Goal: Information Seeking & Learning: Learn about a topic

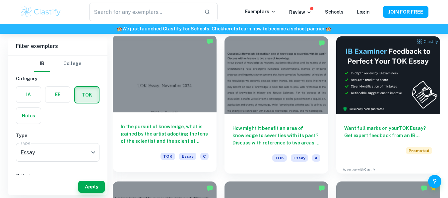
scroll to position [187, 0]
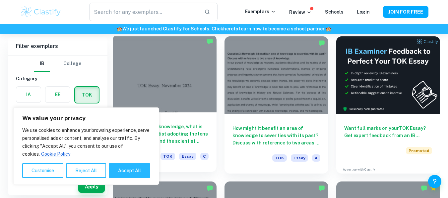
click at [170, 90] on div at bounding box center [165, 74] width 104 height 78
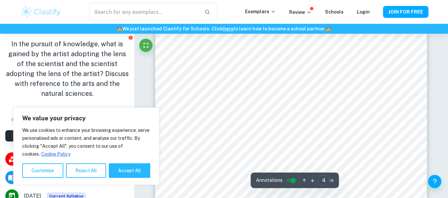
scroll to position [1333, 0]
type input "5"
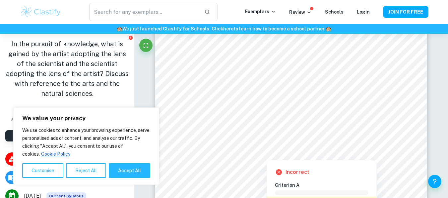
click at [216, 83] on div at bounding box center [300, 86] width 183 height 13
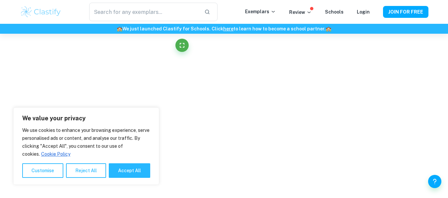
scroll to position [497, 0]
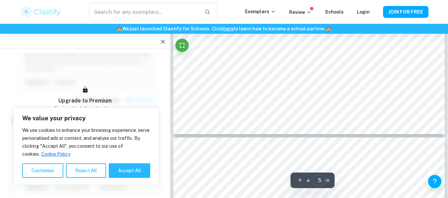
type input "5"
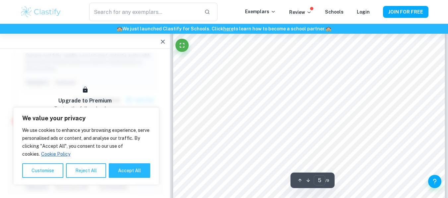
scroll to position [1592, 0]
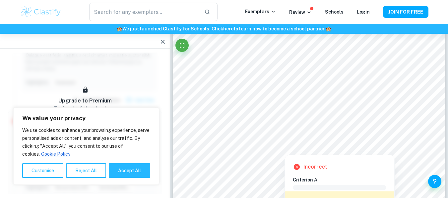
click at [297, 167] on icon at bounding box center [297, 167] width 6 height 6
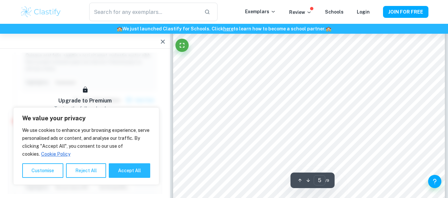
click at [300, 21] on div "​ Exemplars Review Schools Login JOIN FOR FREE" at bounding box center [224, 12] width 448 height 24
click at [301, 20] on div "​ Exemplars Review Schools Login JOIN FOR FREE" at bounding box center [224, 12] width 424 height 19
click at [302, 19] on div "​ Exemplars Review Schools Login JOIN FOR FREE" at bounding box center [224, 12] width 424 height 19
click at [305, 17] on div "​ Exemplars Review Schools Login JOIN FOR FREE" at bounding box center [224, 12] width 424 height 19
click at [310, 11] on icon at bounding box center [308, 12] width 5 height 5
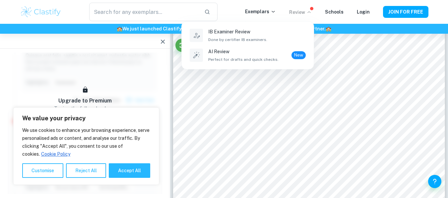
click at [310, 11] on div at bounding box center [224, 99] width 448 height 198
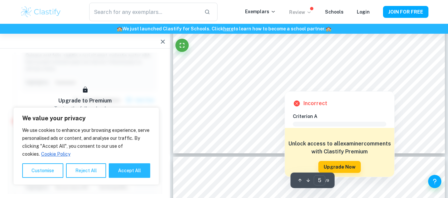
scroll to position [1672, 0]
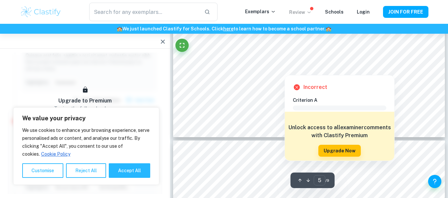
click at [316, 110] on span at bounding box center [339, 108] width 93 height 5
click at [314, 105] on div "Comment Unlock access to all examiner comments with Clastify Premium Upgrade Now" at bounding box center [342, 130] width 99 height 52
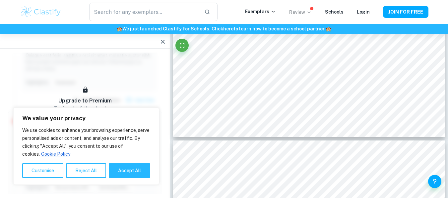
click at [161, 42] on icon "button" at bounding box center [163, 42] width 8 height 8
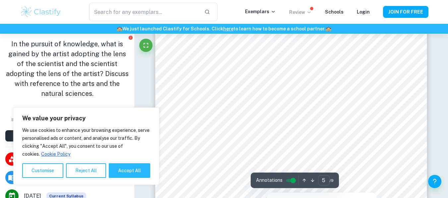
scroll to position [1553, 0]
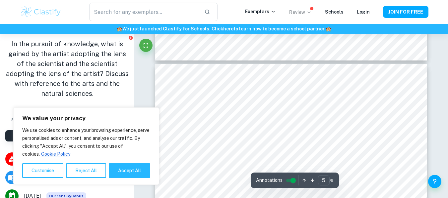
type input "4"
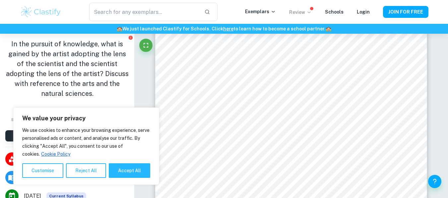
click at [29, 5] on div "​ Exemplars Review Schools Login JOIN FOR FREE" at bounding box center [224, 12] width 424 height 19
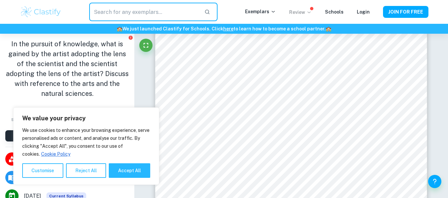
click at [187, 10] on input "text" at bounding box center [143, 12] width 109 height 19
